Goal: Information Seeking & Learning: Find contact information

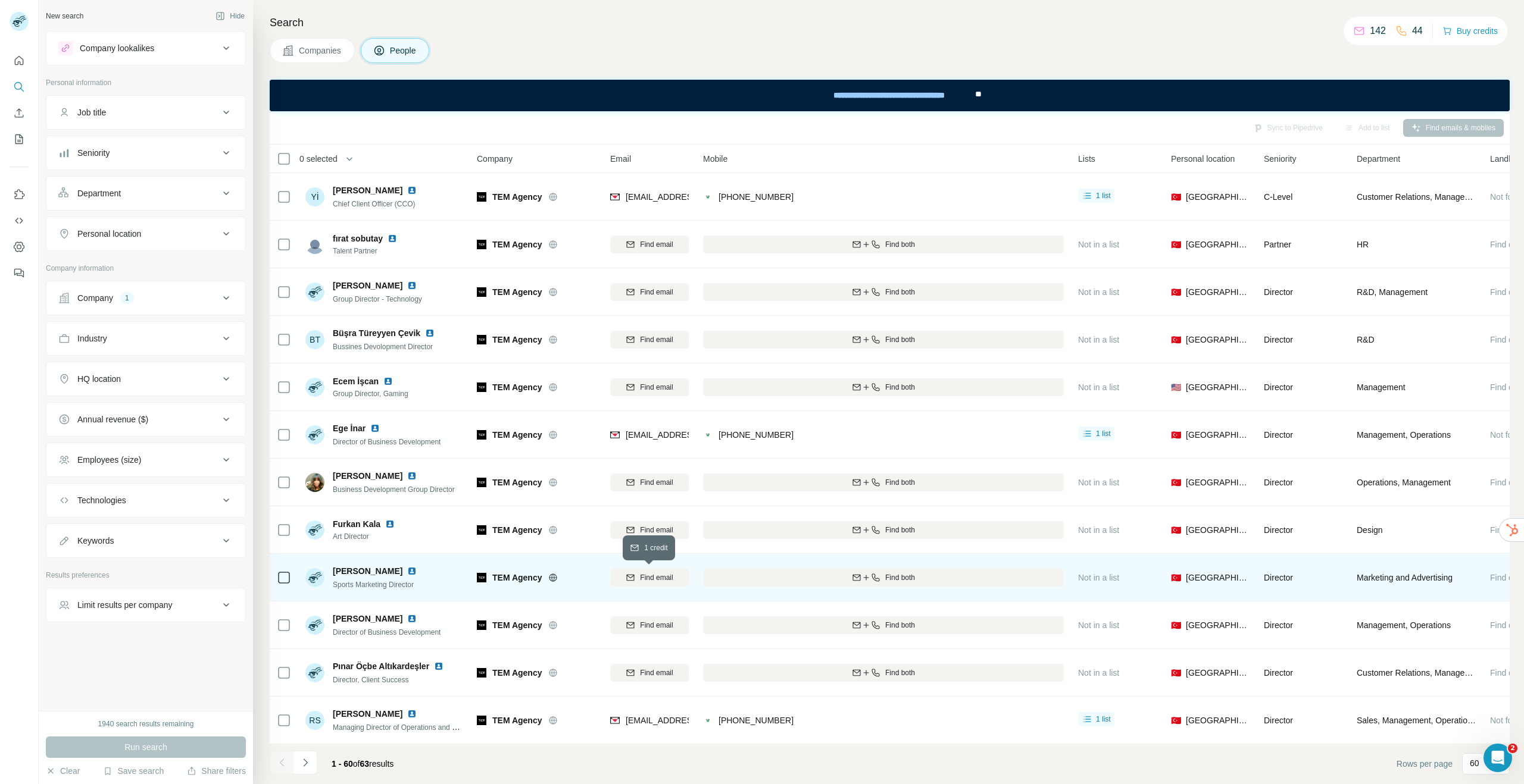
click at [654, 577] on span "Find email" at bounding box center [656, 577] width 33 height 11
click at [639, 577] on div "Finding email" at bounding box center [649, 577] width 79 height 33
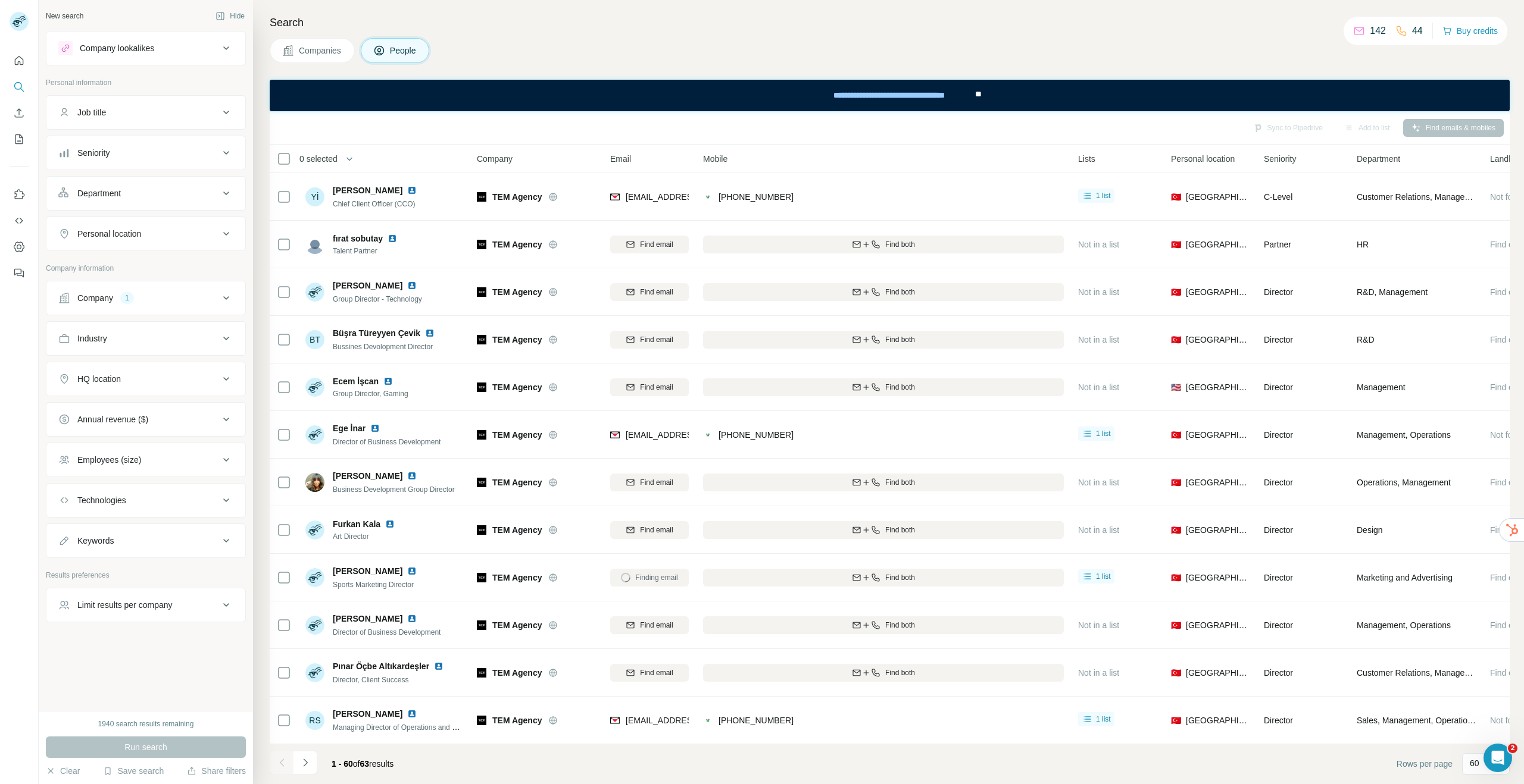
click at [303, 45] on span "Companies" at bounding box center [320, 51] width 44 height 12
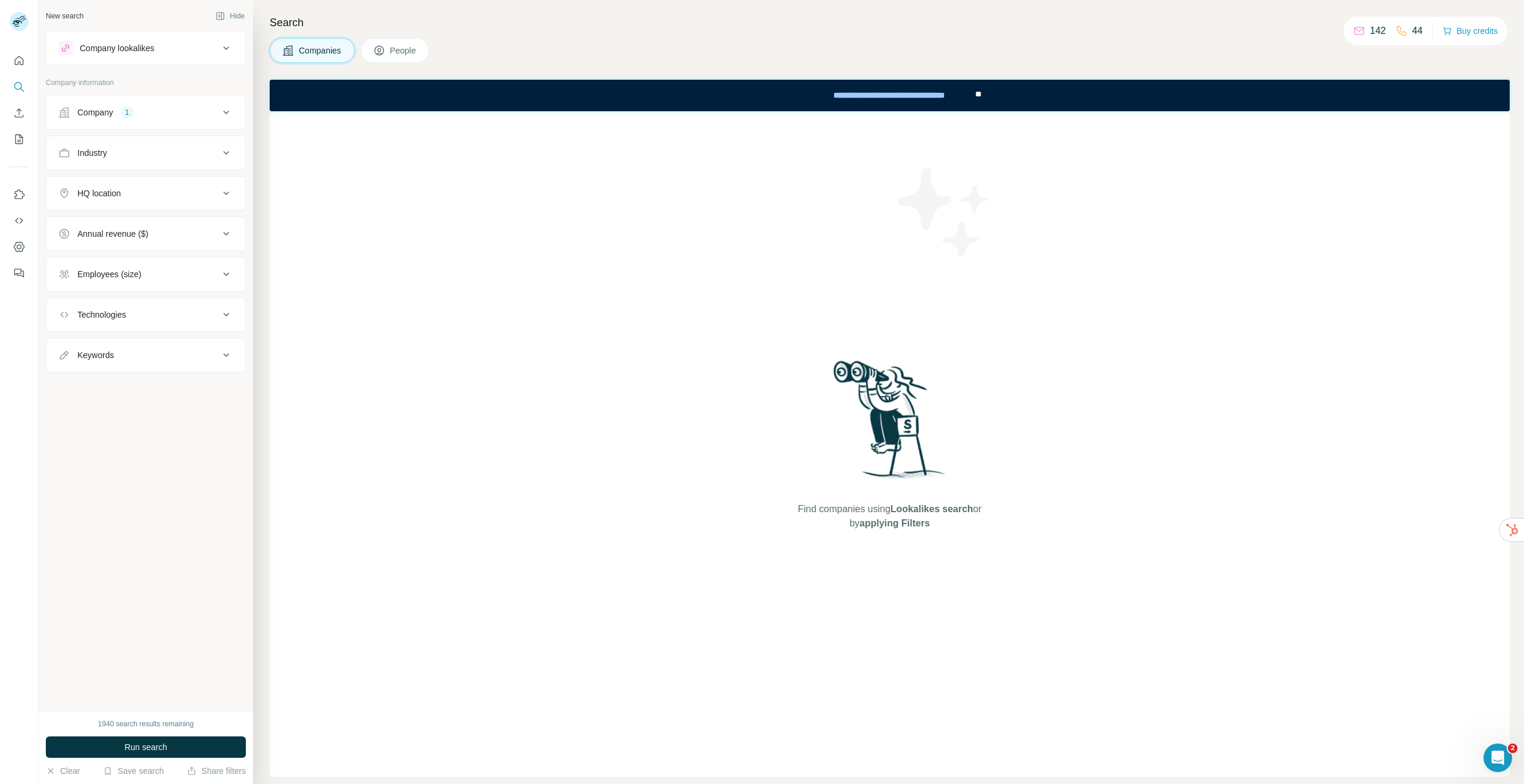
click at [388, 49] on button "People" at bounding box center [395, 51] width 69 height 25
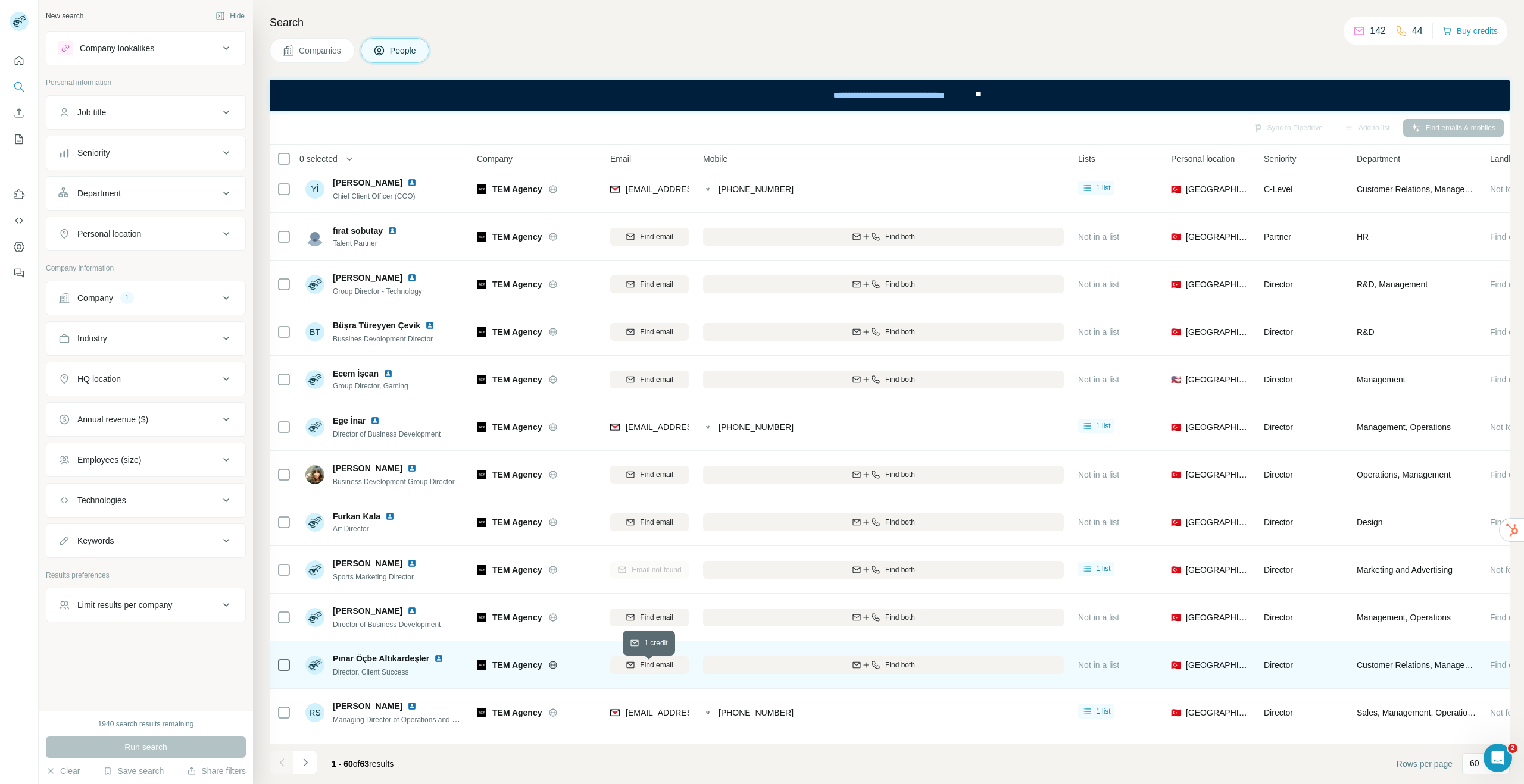
scroll to position [14, 0]
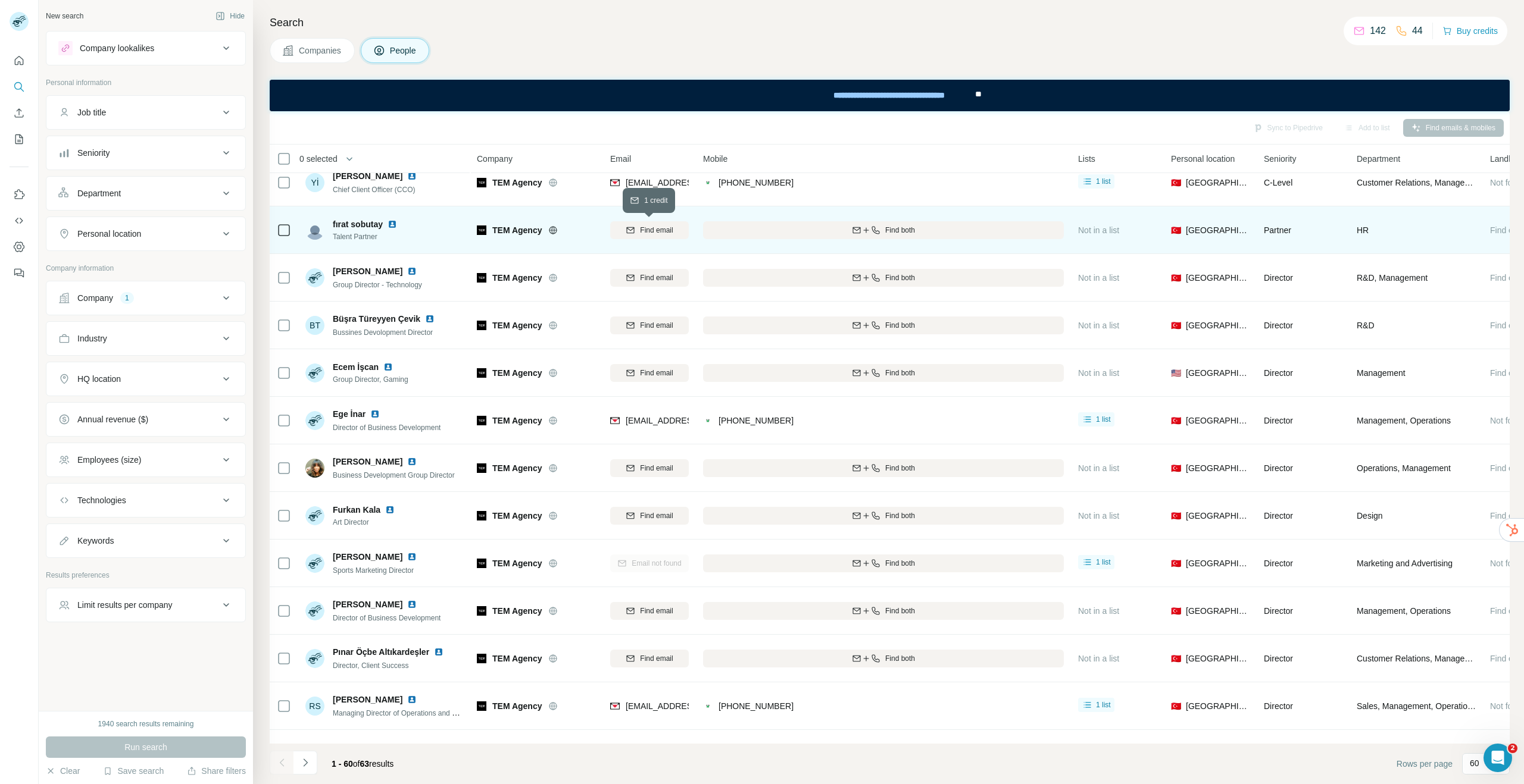
click at [647, 229] on span "Find email" at bounding box center [656, 230] width 33 height 11
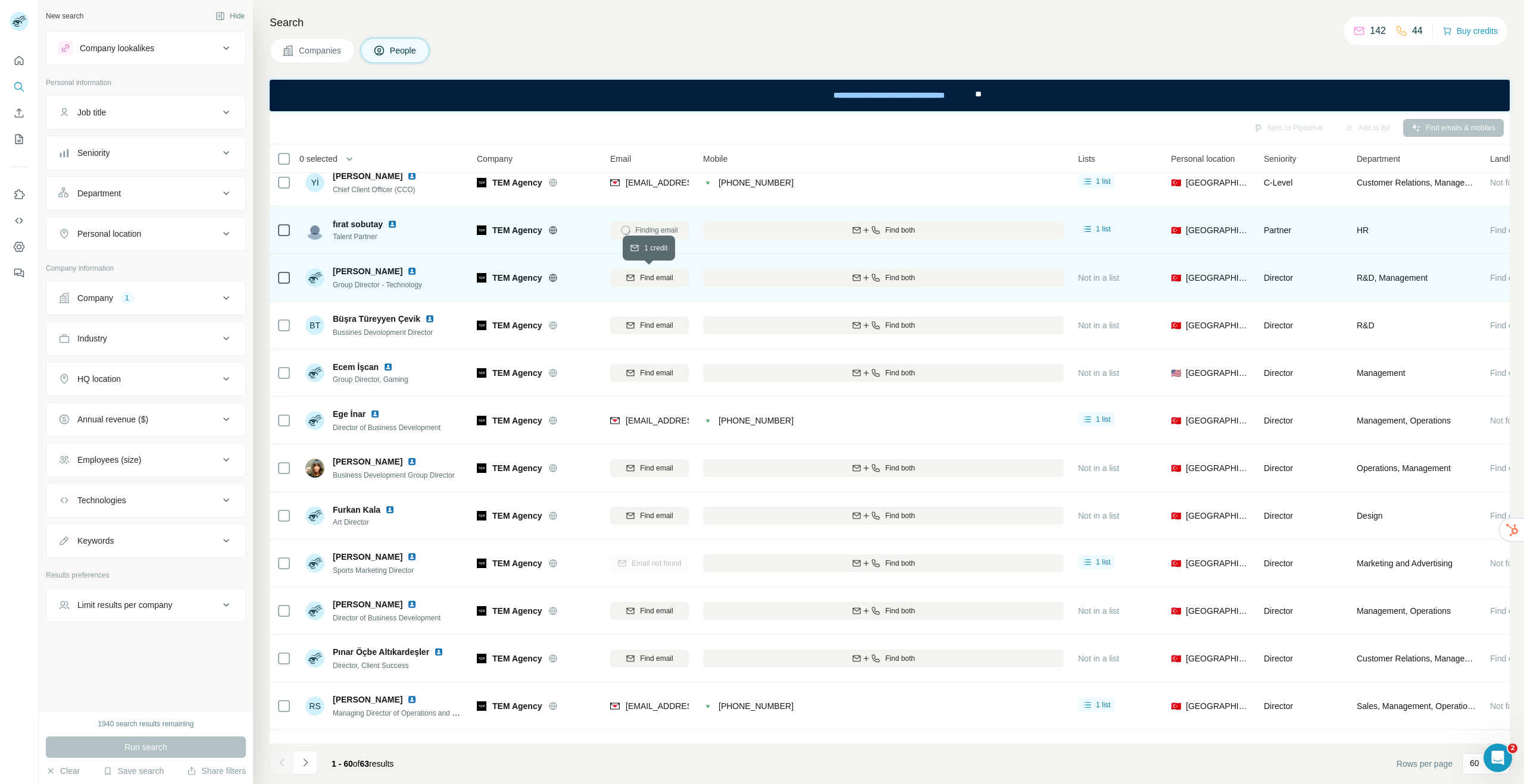
click at [648, 273] on span "Find email" at bounding box center [656, 278] width 33 height 11
click at [303, 55] on span "Companies" at bounding box center [320, 51] width 44 height 12
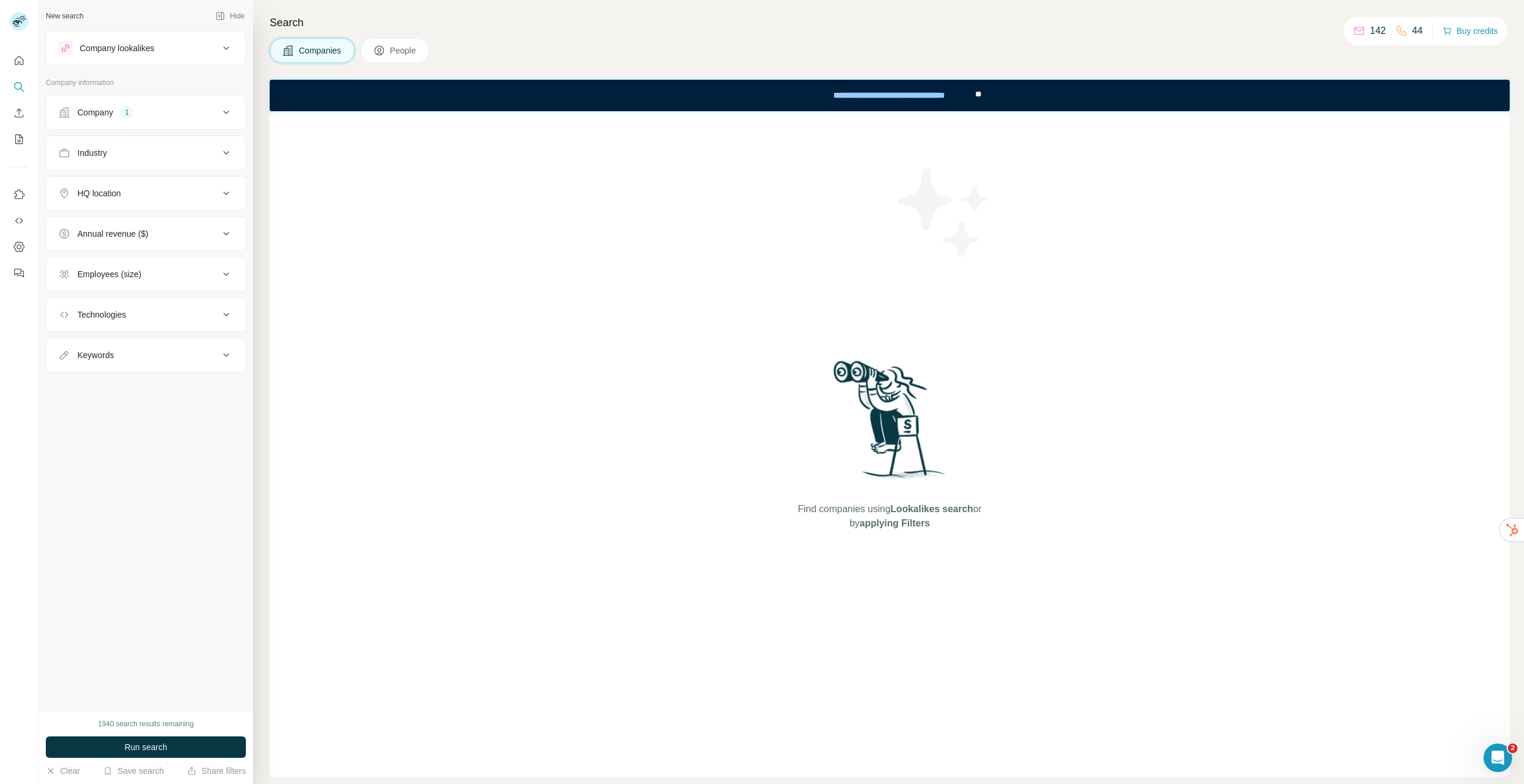
click at [142, 120] on button "Company 1" at bounding box center [146, 112] width 199 height 29
click at [133, 171] on input "text" at bounding box center [146, 165] width 175 height 21
click at [108, 243] on div "Select a company name or website TEM Agency Clear all Upload a CSV of company w…" at bounding box center [146, 217] width 175 height 171
click at [79, 214] on button "Clear all" at bounding box center [79, 211] width 41 height 11
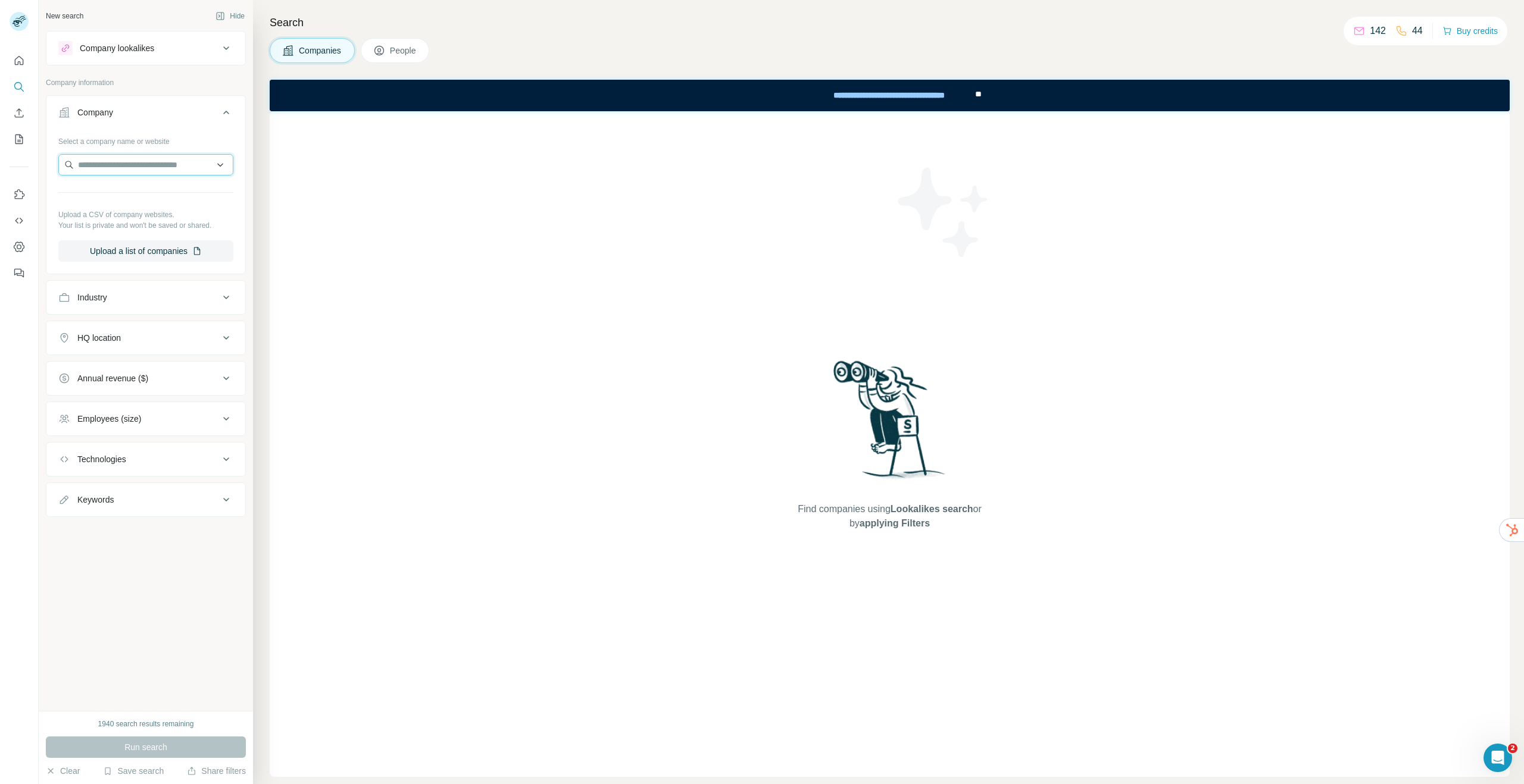
click at [134, 173] on input "text" at bounding box center [146, 165] width 175 height 21
click at [152, 327] on button "HQ location" at bounding box center [146, 338] width 199 height 29
click at [153, 306] on button "Industry" at bounding box center [146, 297] width 199 height 29
click at [139, 327] on input at bounding box center [140, 327] width 147 height 13
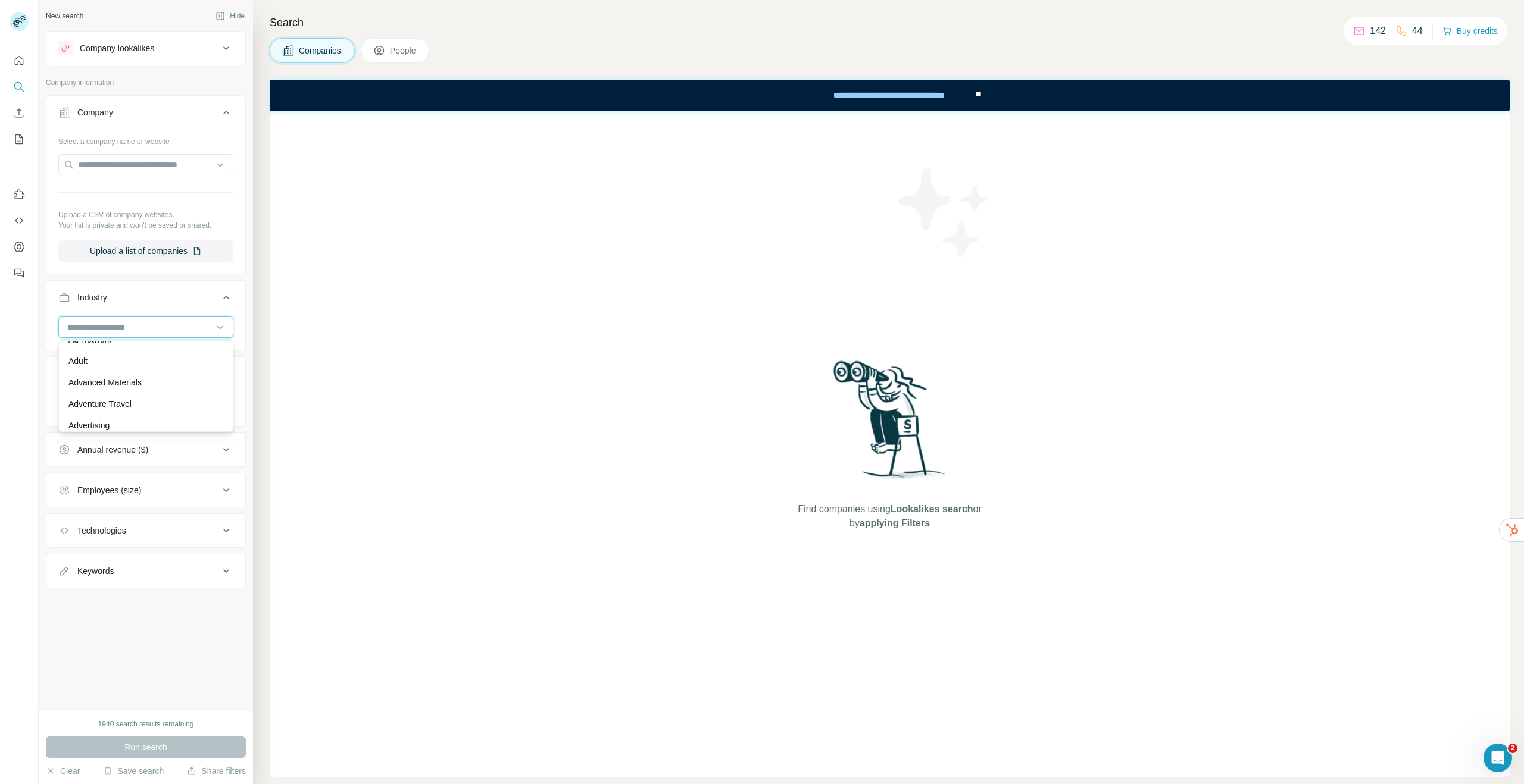
click at [137, 324] on input at bounding box center [140, 327] width 147 height 13
click at [152, 334] on div at bounding box center [140, 327] width 147 height 20
type input "***"
click at [142, 360] on div "Oil and Gas" at bounding box center [146, 354] width 169 height 21
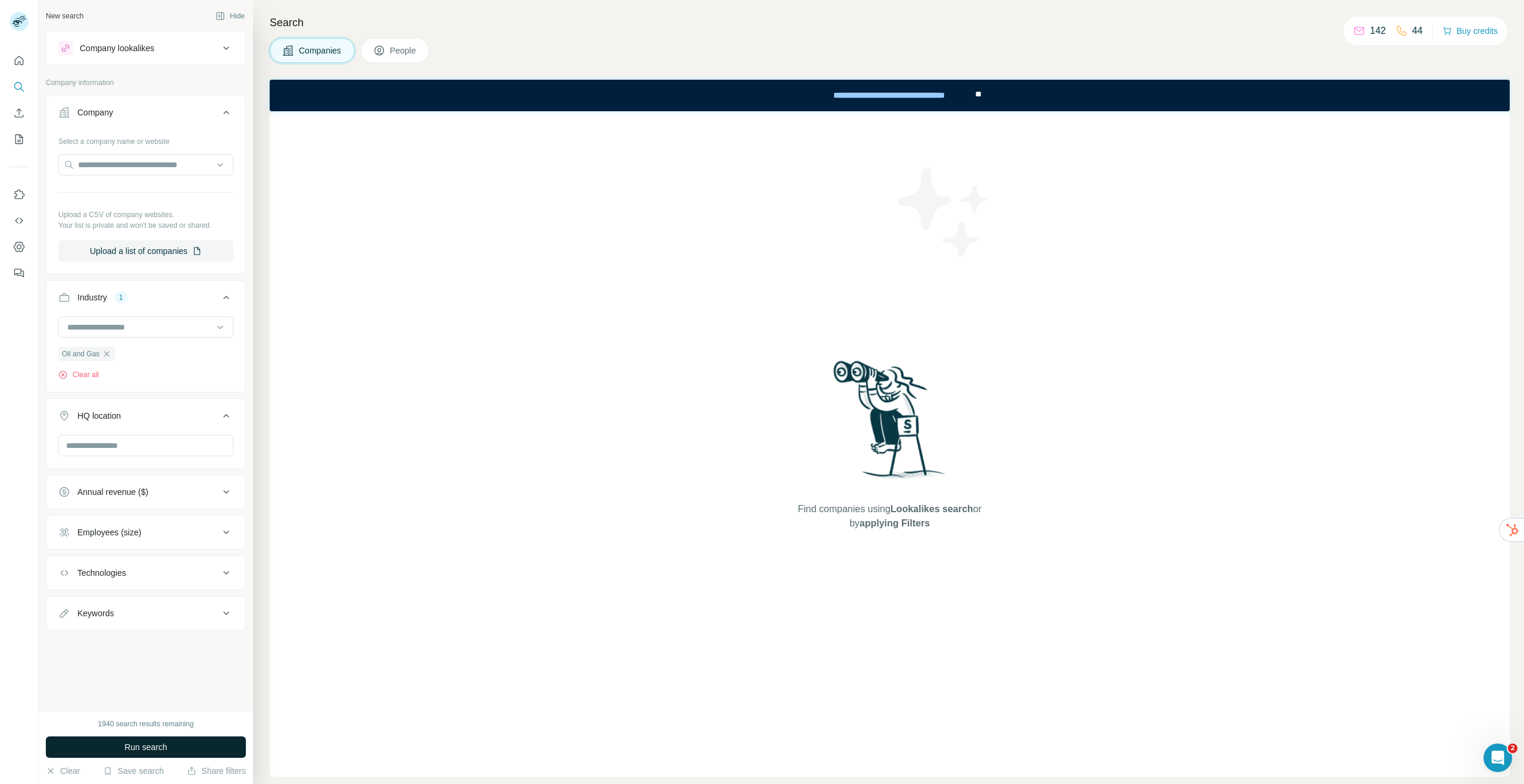
click at [162, 748] on span "Run search" at bounding box center [146, 747] width 43 height 12
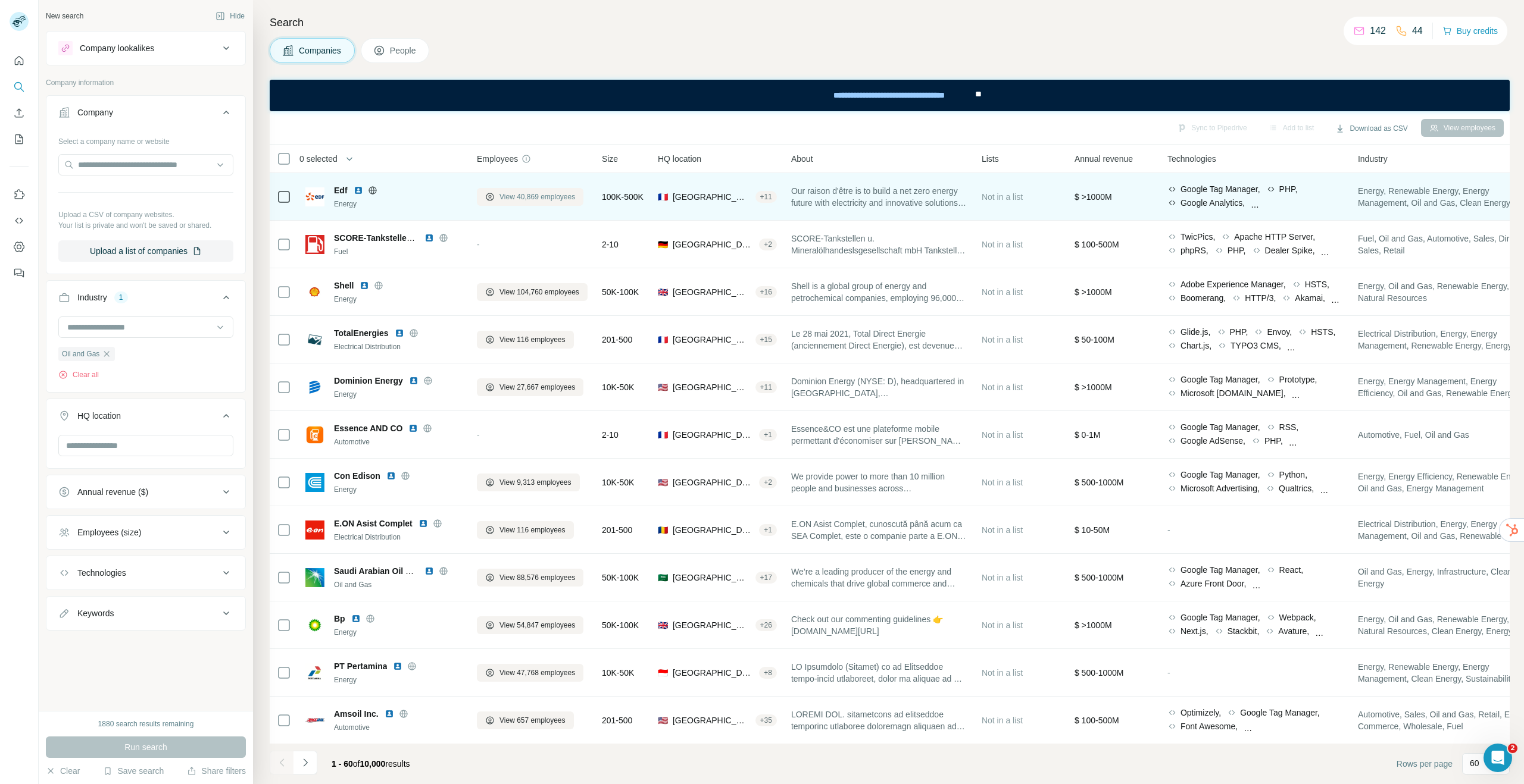
click at [547, 202] on button "View 40,869 employees" at bounding box center [530, 197] width 106 height 18
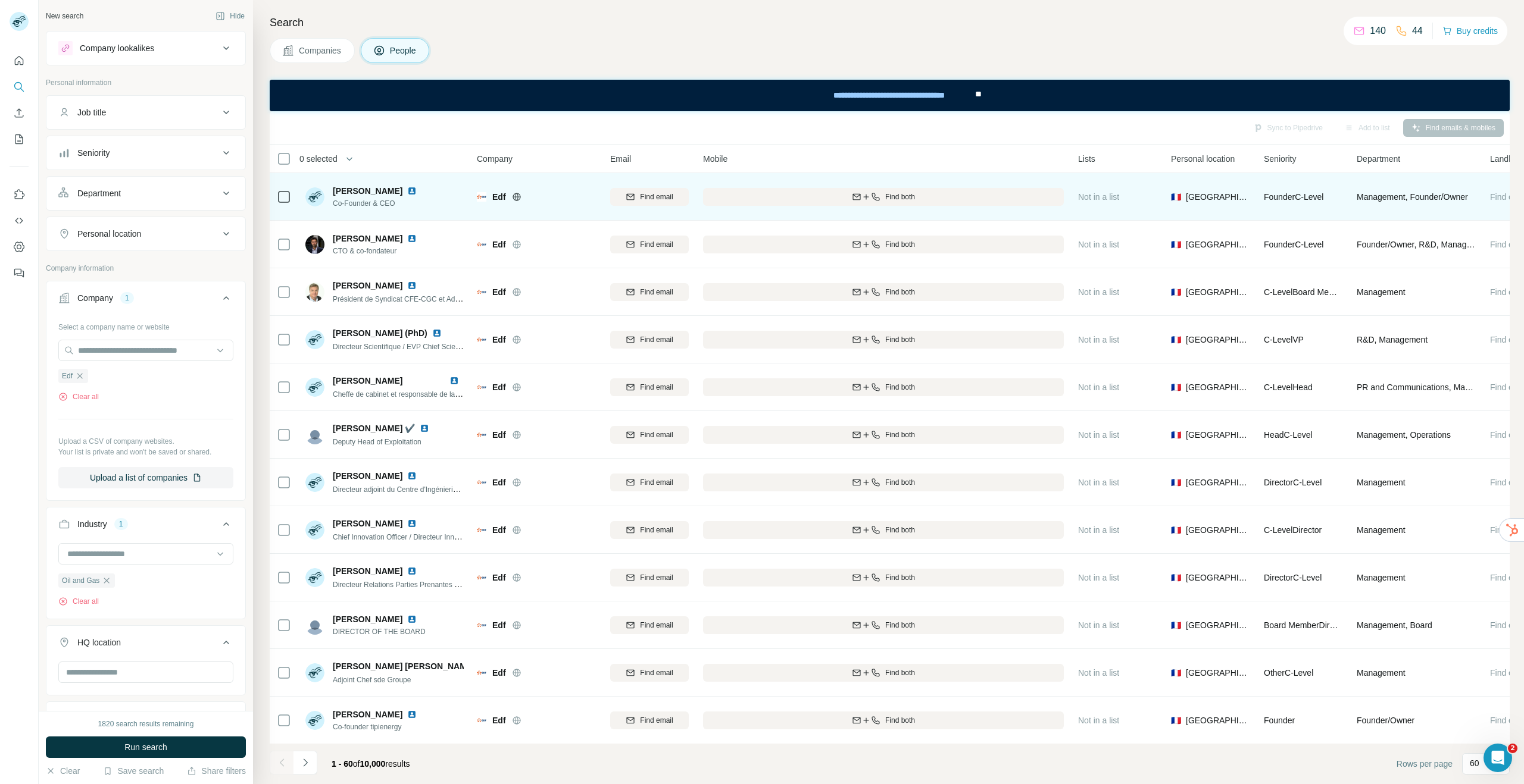
click at [1150, 36] on div "Search Companies People Sync to Pipedrive Add to list Find emails & mobiles 0 s…" at bounding box center [888, 392] width 1271 height 784
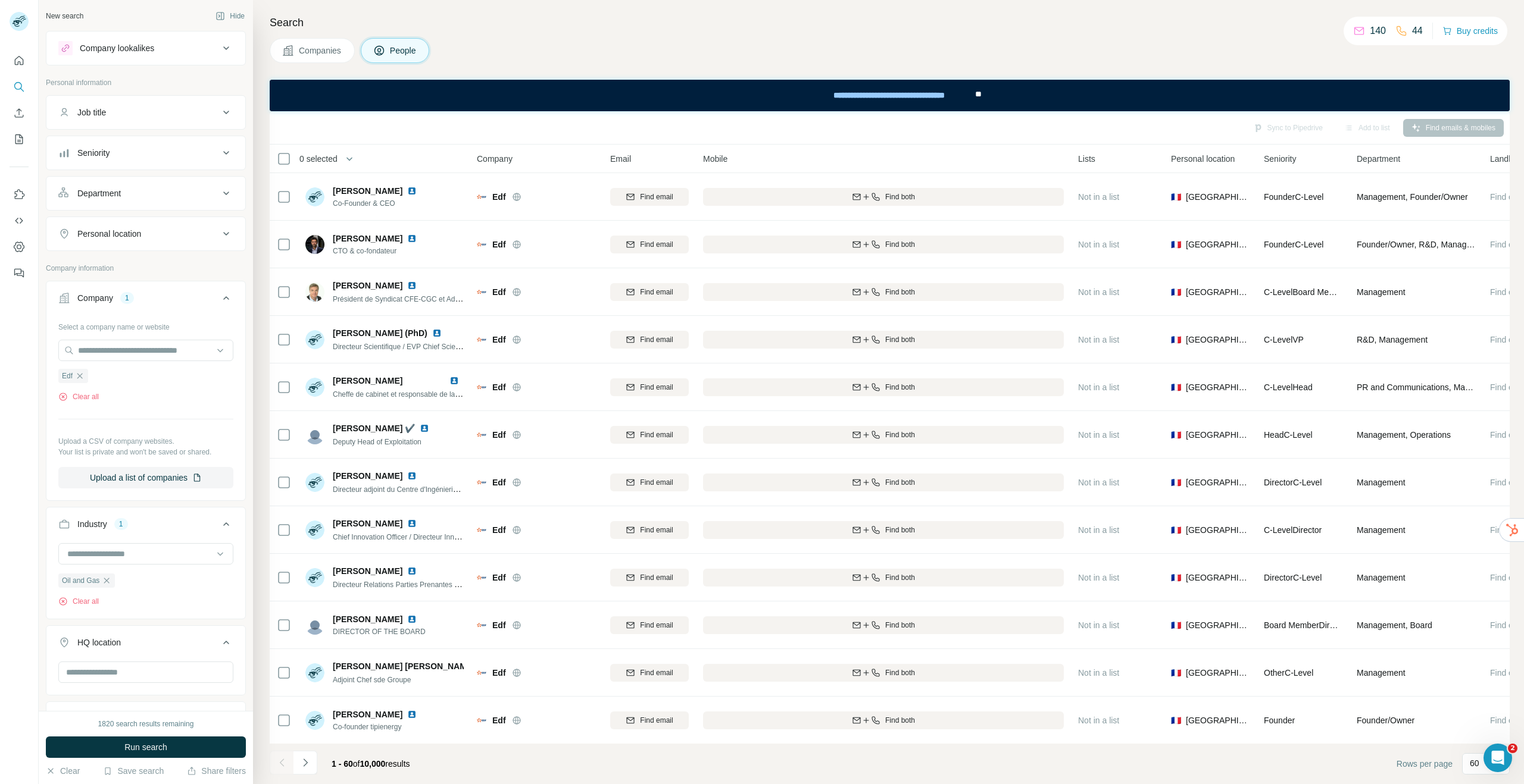
drag, startPoint x: 105, startPoint y: 189, endPoint x: 119, endPoint y: 184, distance: 14.9
click at [119, 185] on button "Department" at bounding box center [146, 193] width 199 height 29
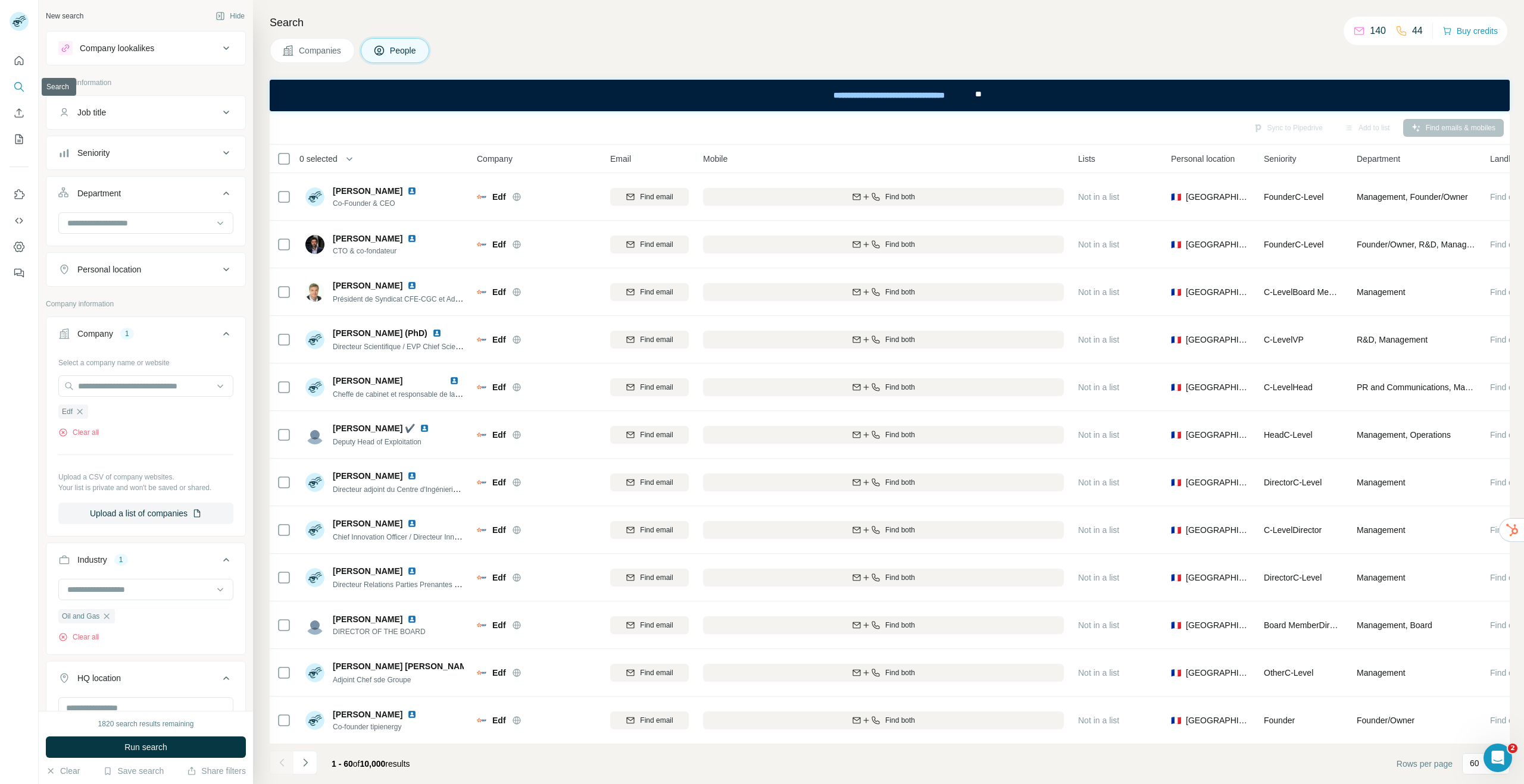
click at [22, 94] on button "Search" at bounding box center [19, 87] width 19 height 21
click at [24, 87] on icon "Search" at bounding box center [19, 87] width 12 height 12
drag, startPoint x: 24, startPoint y: 87, endPoint x: 31, endPoint y: 87, distance: 7.0
click at [24, 87] on icon "Search" at bounding box center [19, 87] width 12 height 12
click at [393, 42] on button "People" at bounding box center [395, 51] width 69 height 25
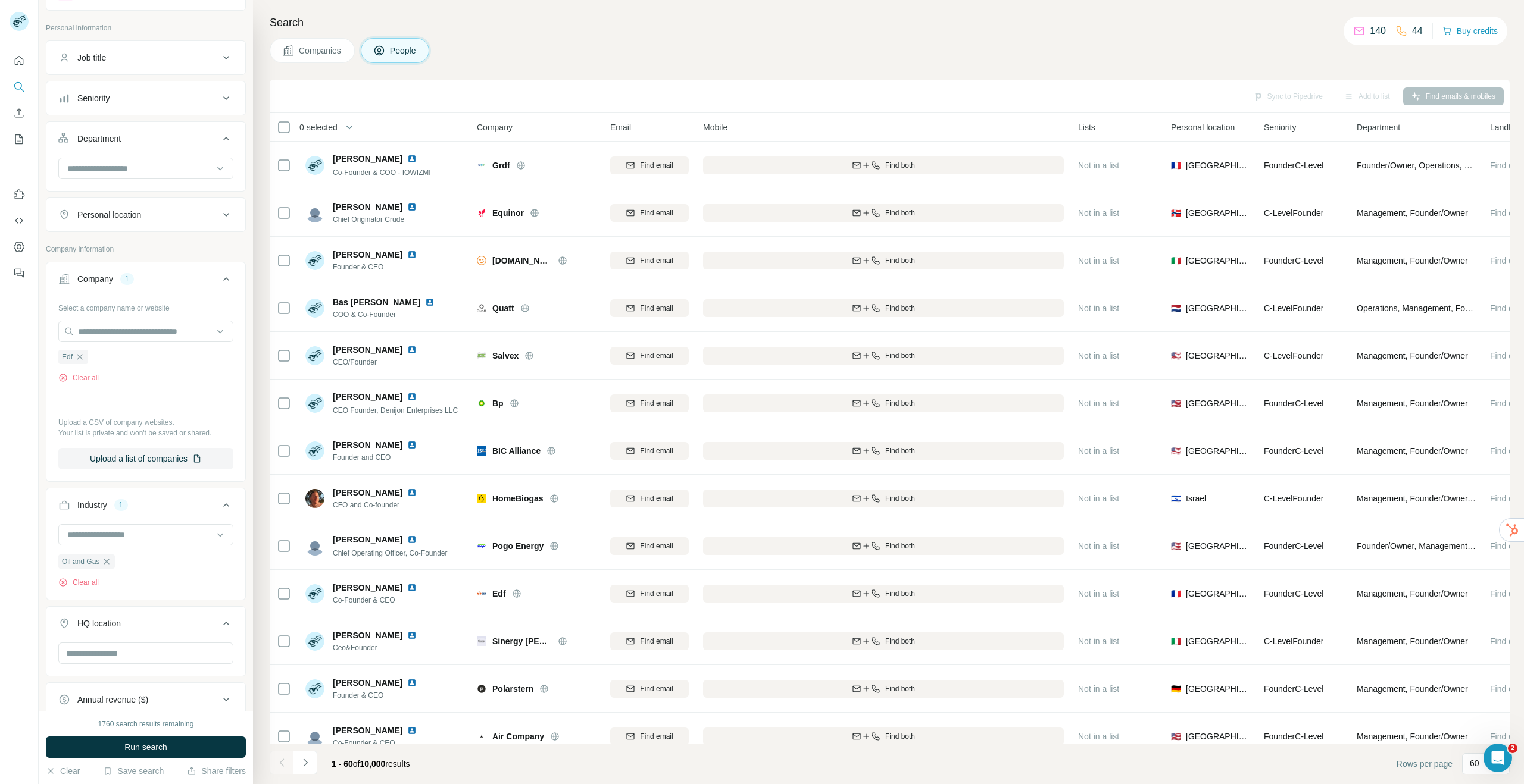
scroll to position [116, 0]
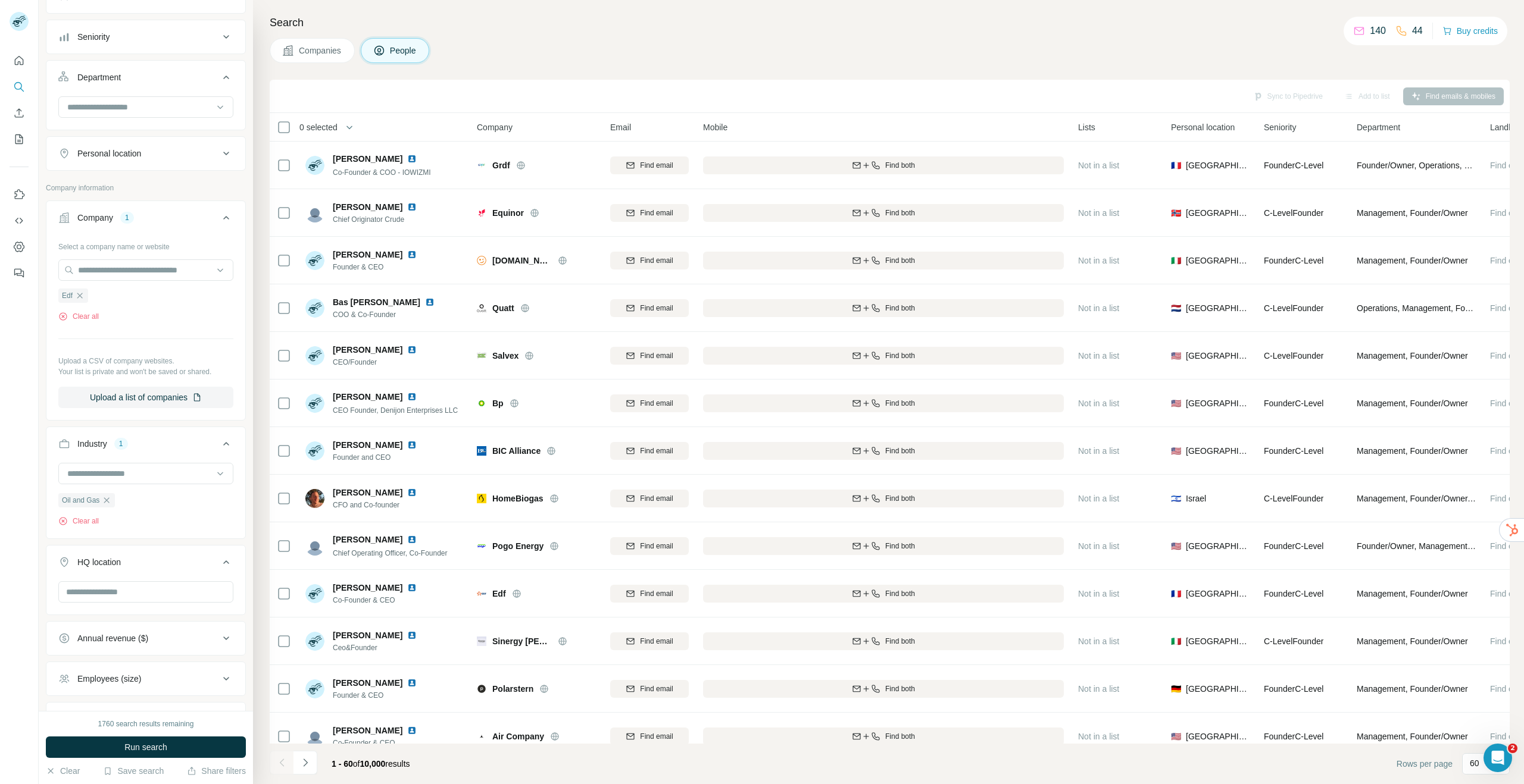
click at [110, 502] on icon "button" at bounding box center [106, 500] width 10 height 10
click at [132, 268] on input "text" at bounding box center [146, 270] width 175 height 21
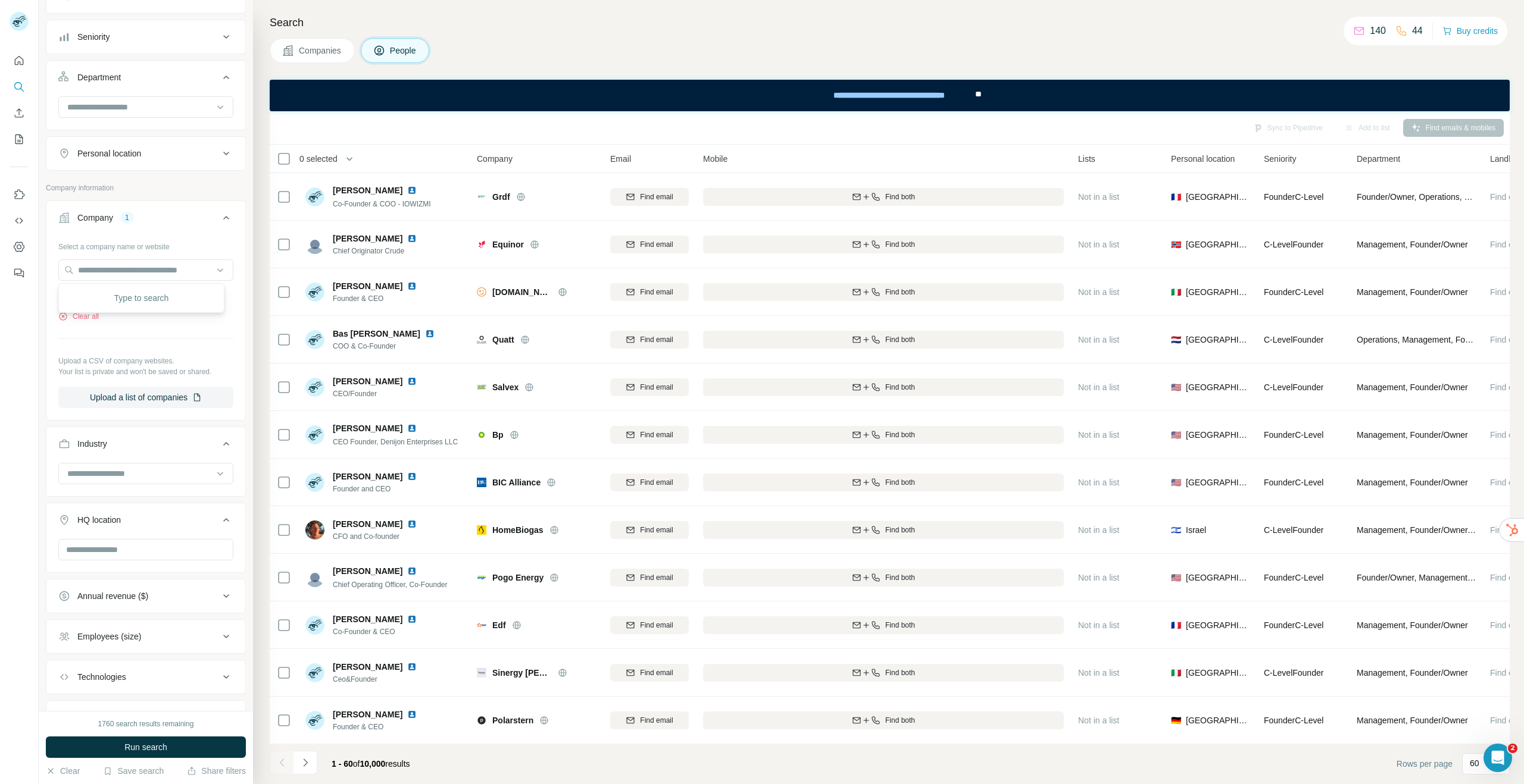
drag, startPoint x: 36, startPoint y: 346, endPoint x: 56, endPoint y: 333, distance: 23.9
click at [36, 346] on div at bounding box center [19, 392] width 39 height 784
drag, startPoint x: 80, startPoint y: 297, endPoint x: 84, endPoint y: 292, distance: 6.4
click at [80, 297] on icon "button" at bounding box center [80, 296] width 10 height 10
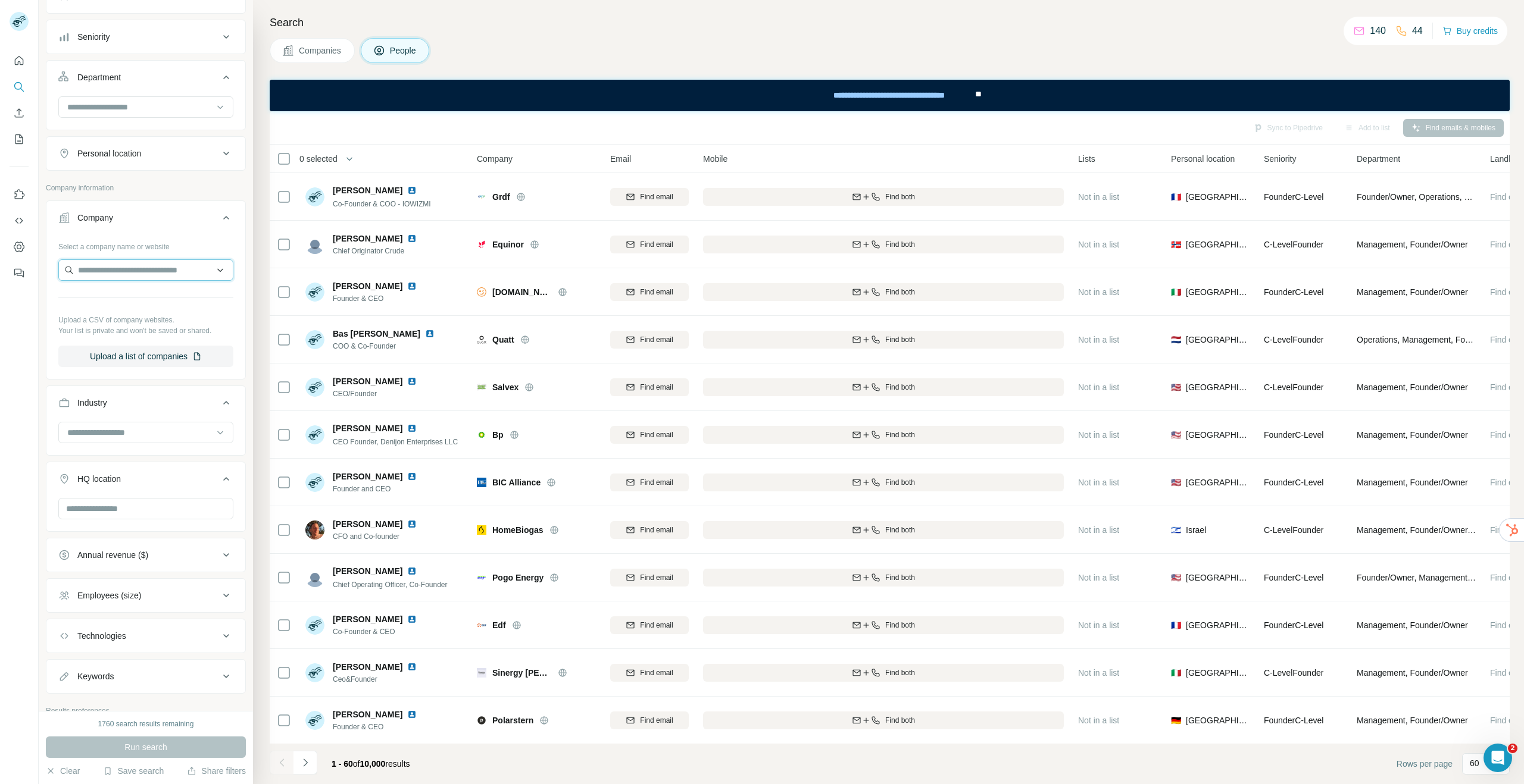
click at [104, 275] on input "text" at bounding box center [146, 270] width 175 height 21
type input "**********"
click at [87, 313] on div "Rota Engineering [DOMAIN_NAME]" at bounding box center [142, 302] width 160 height 32
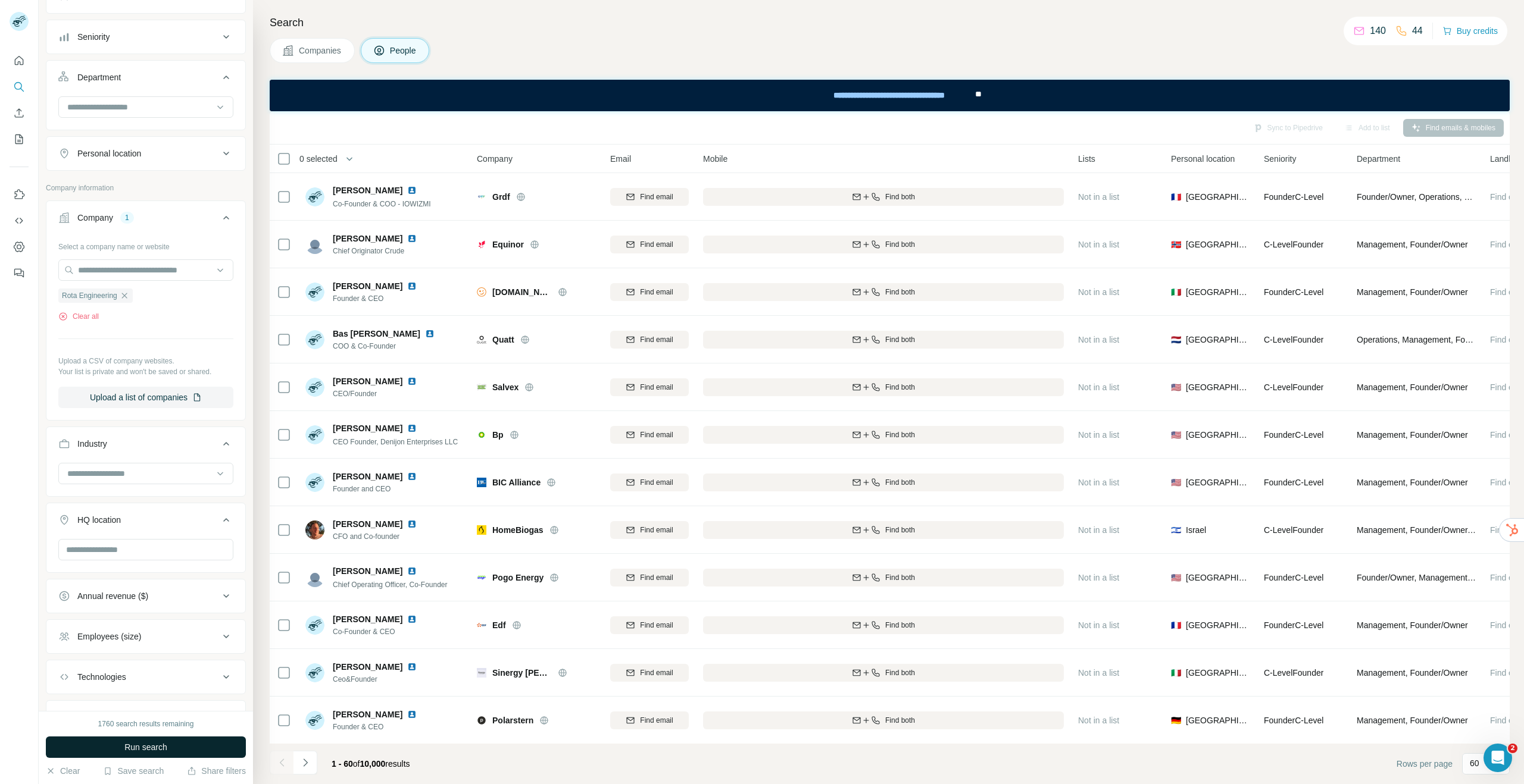
click at [171, 742] on button "Run search" at bounding box center [146, 747] width 200 height 21
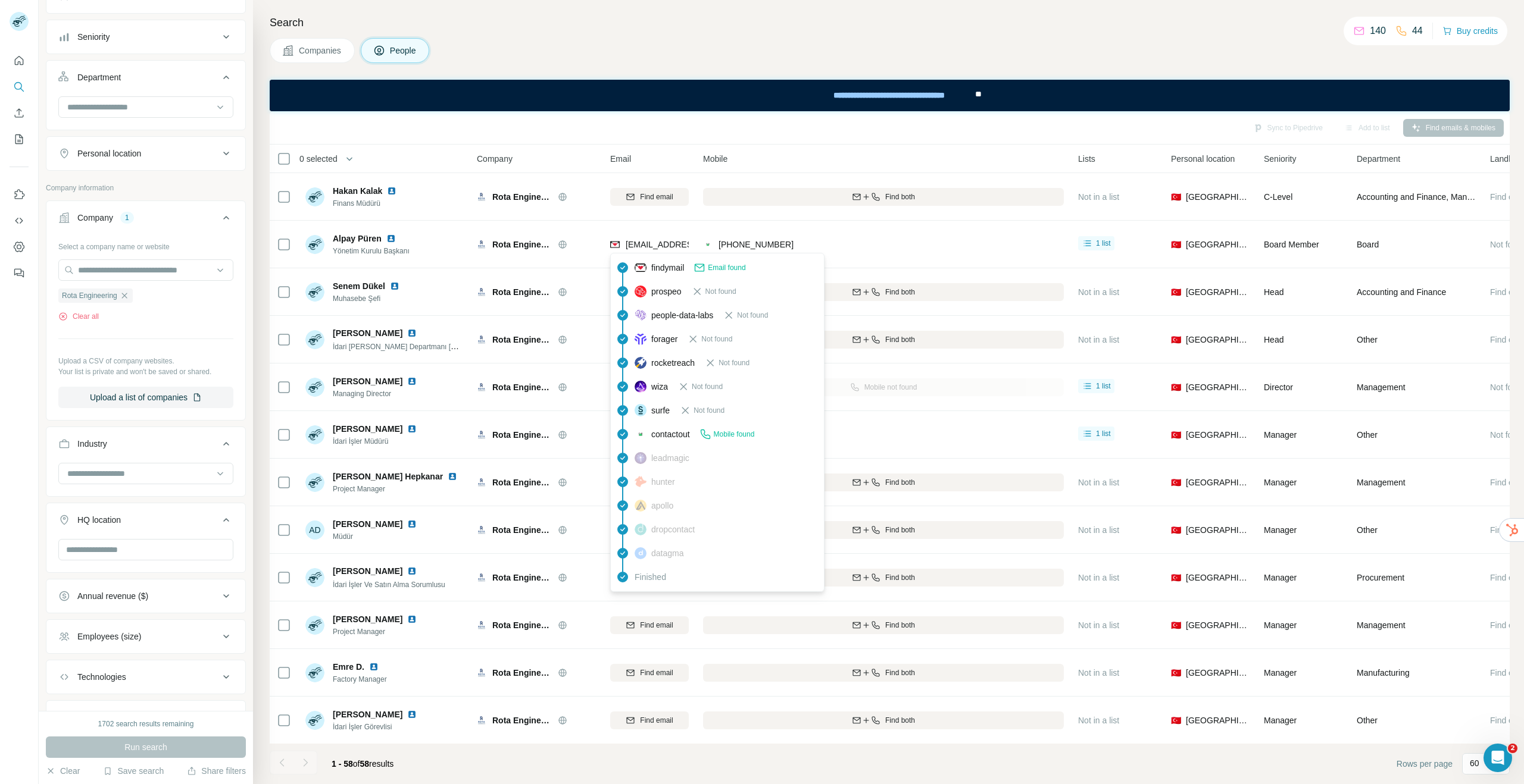
click at [668, 269] on span "findymail" at bounding box center [667, 268] width 33 height 12
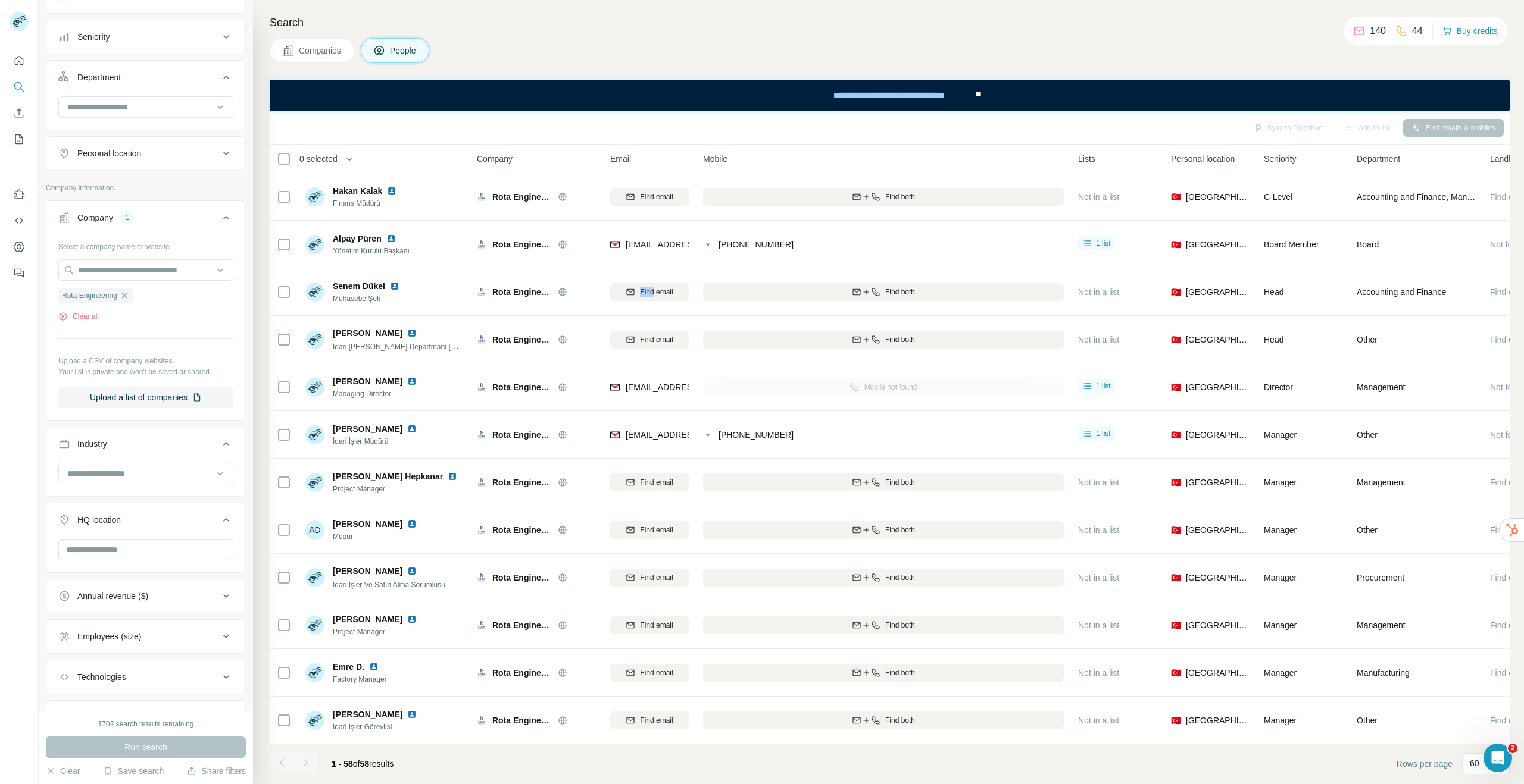
click at [668, 269] on td "Find email" at bounding box center [649, 292] width 93 height 48
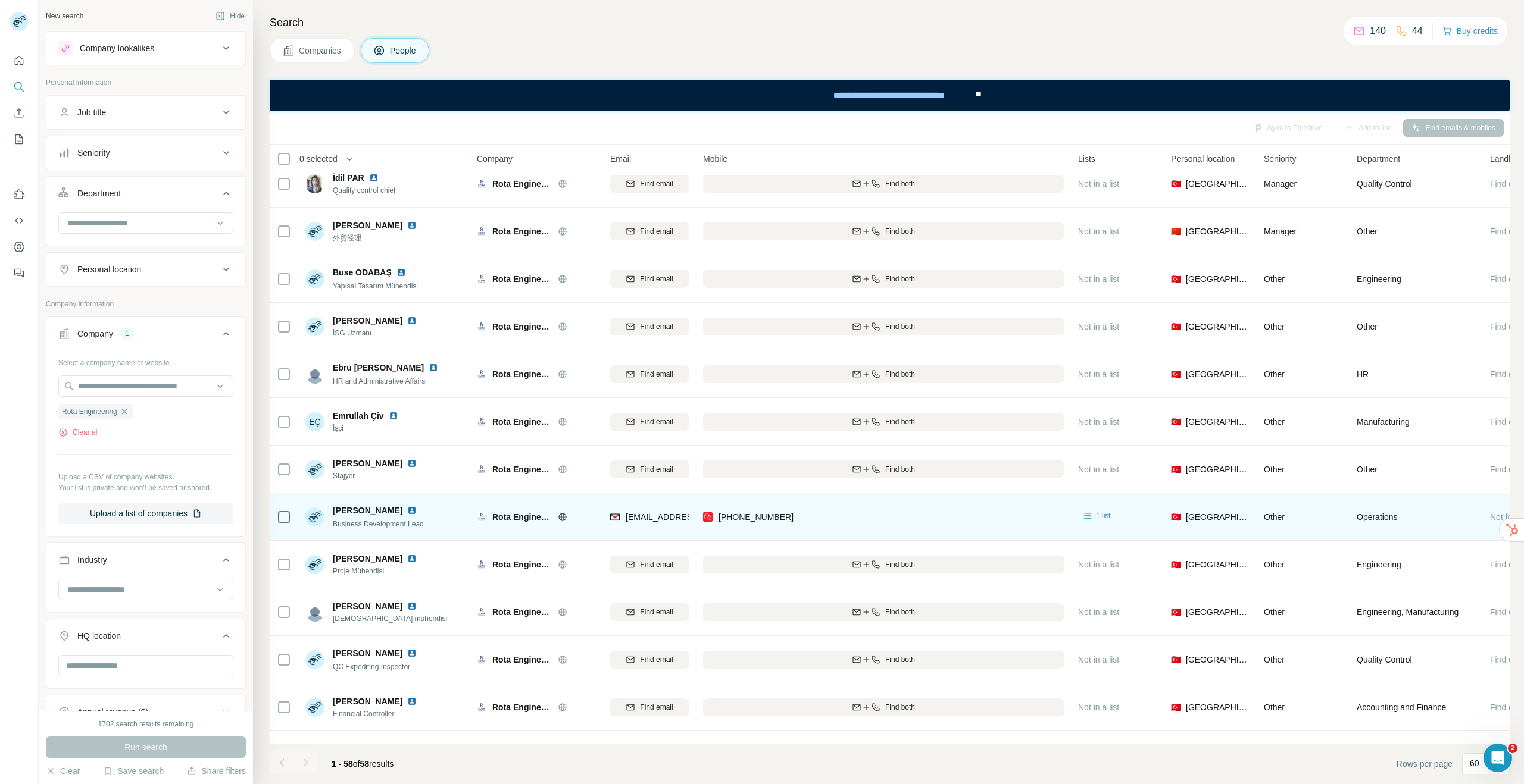
scroll to position [1099, 0]
